Goal: Transaction & Acquisition: Book appointment/travel/reservation

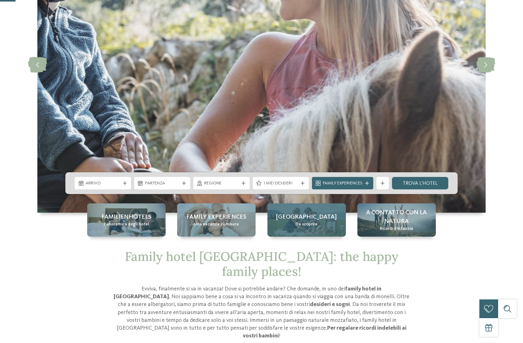
scroll to position [156, 0]
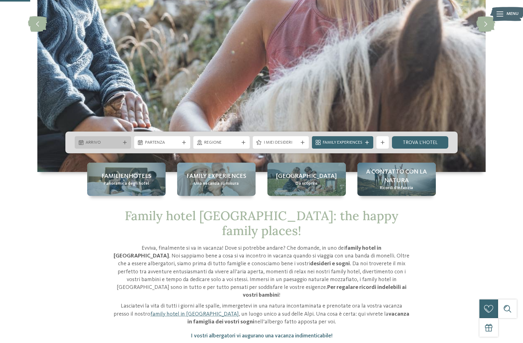
click at [121, 140] on div "Arrivo" at bounding box center [103, 142] width 38 height 7
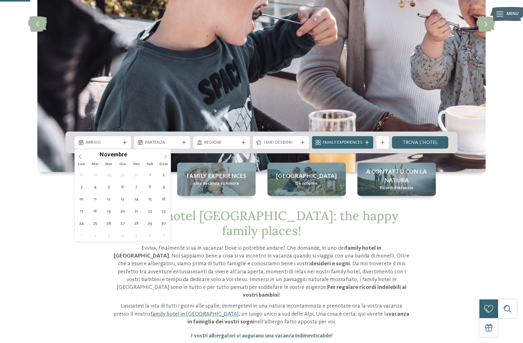
click at [166, 158] on icon at bounding box center [165, 156] width 4 height 4
type div "[DATE]"
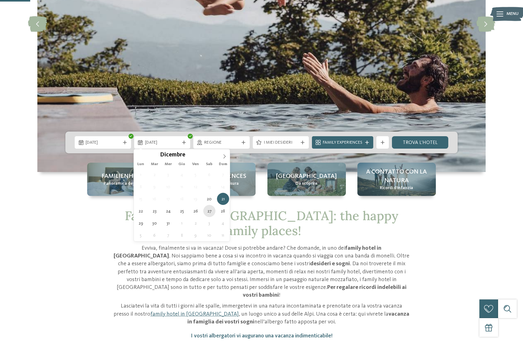
type div "[DATE]"
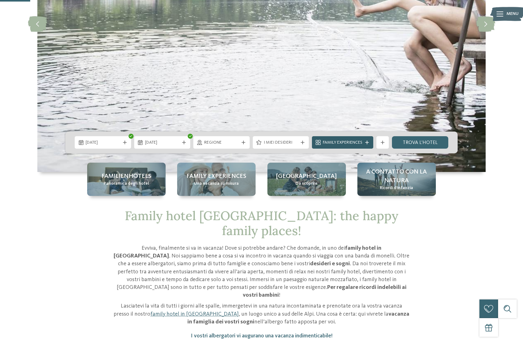
click at [368, 143] on icon at bounding box center [367, 143] width 4 height 4
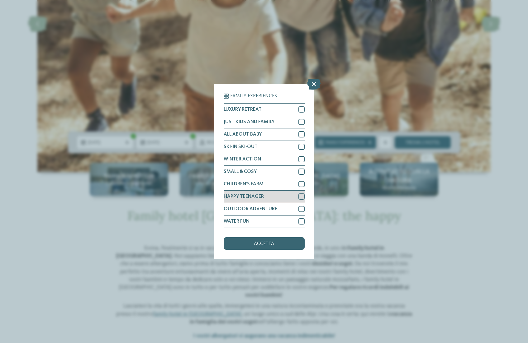
click at [303, 195] on div at bounding box center [301, 197] width 6 height 6
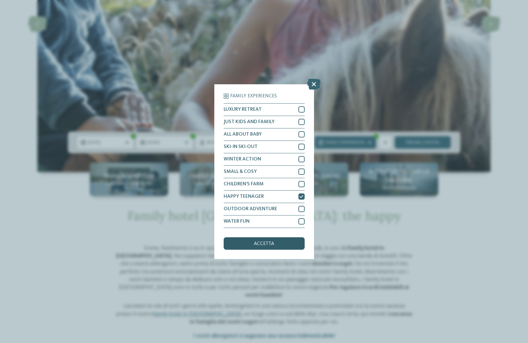
click at [273, 243] on span "accetta" at bounding box center [264, 244] width 20 height 5
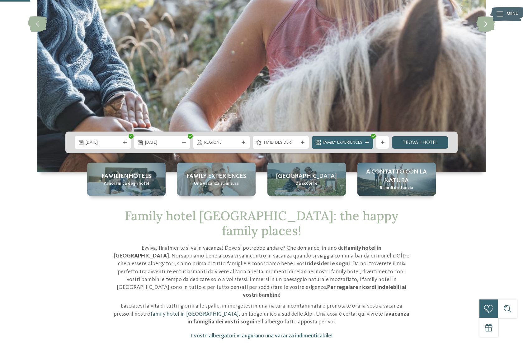
click at [415, 143] on link "trova l’hotel" at bounding box center [420, 142] width 56 height 12
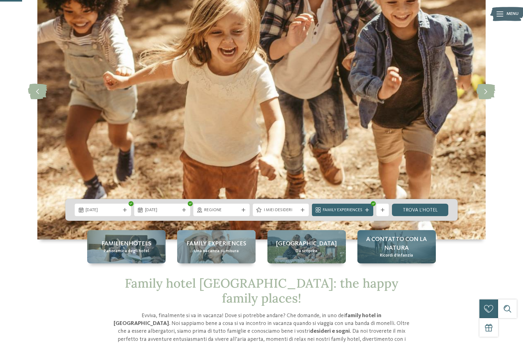
scroll to position [125, 0]
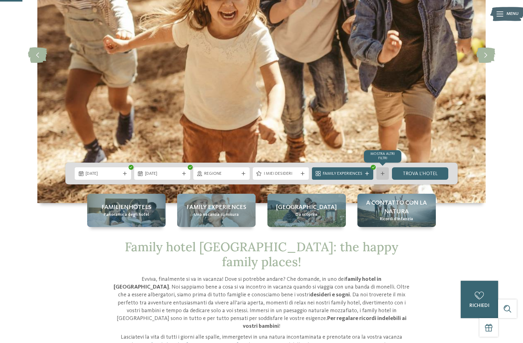
click at [381, 172] on icon at bounding box center [383, 174] width 4 height 4
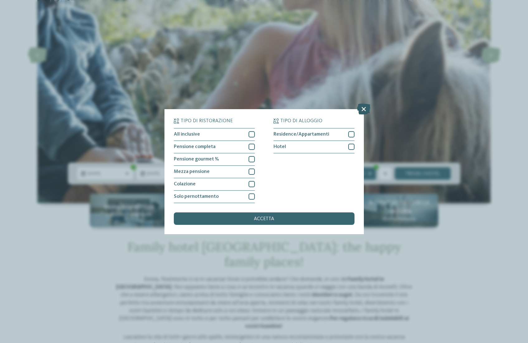
click at [364, 110] on icon at bounding box center [363, 108] width 13 height 11
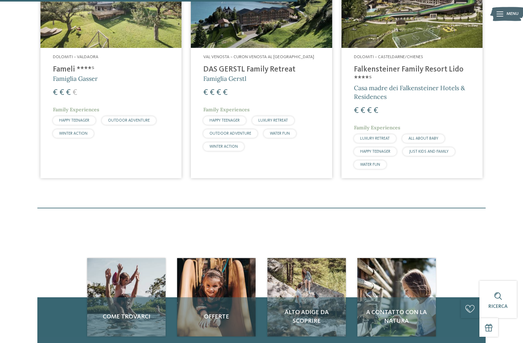
scroll to position [235, 0]
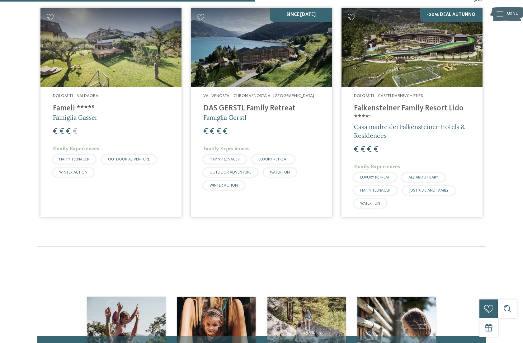
click at [390, 116] on h4 "Falkensteiner Family Resort Lido ****ˢ" at bounding box center [412, 113] width 116 height 19
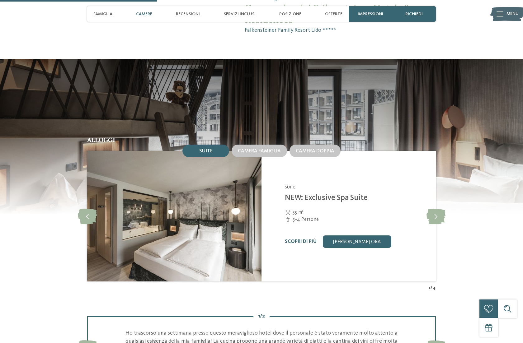
scroll to position [623, 0]
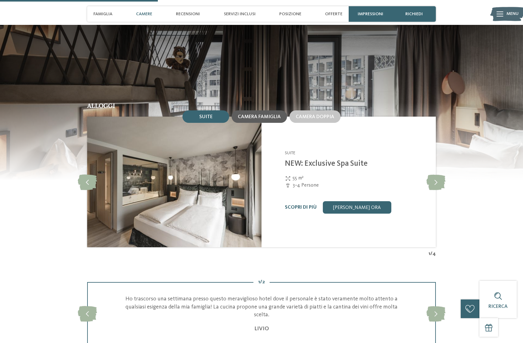
click at [273, 119] on span "Camera famiglia" at bounding box center [259, 117] width 43 height 5
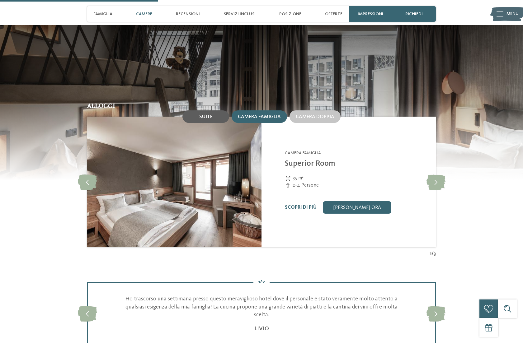
click at [208, 119] on span "Suite" at bounding box center [205, 117] width 13 height 5
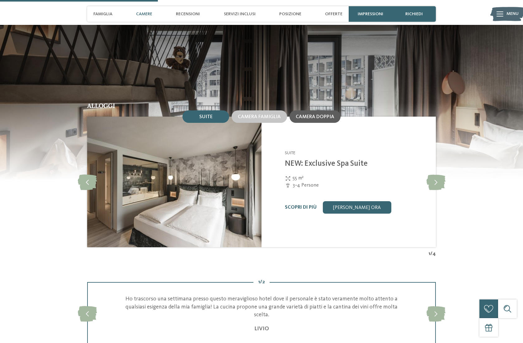
click at [321, 120] on div "Camera doppia" at bounding box center [315, 117] width 51 height 12
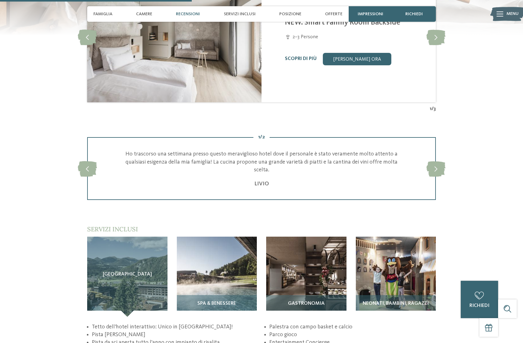
scroll to position [778, 0]
